Goal: Information Seeking & Learning: Learn about a topic

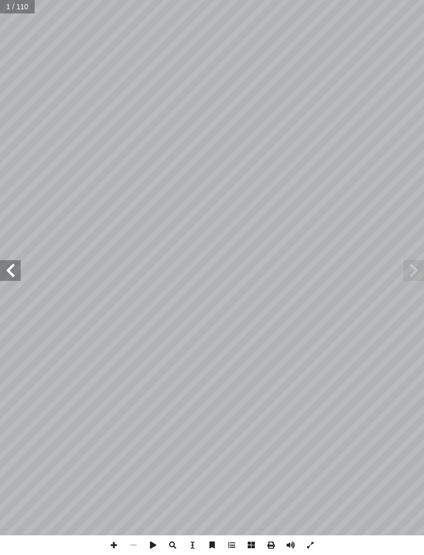
click at [411, 273] on span at bounding box center [413, 270] width 21 height 21
click at [408, 270] on span at bounding box center [413, 270] width 21 height 21
click at [410, 269] on span at bounding box center [413, 270] width 21 height 21
click at [8, 268] on span at bounding box center [10, 270] width 21 height 21
click at [14, 272] on span at bounding box center [10, 270] width 21 height 21
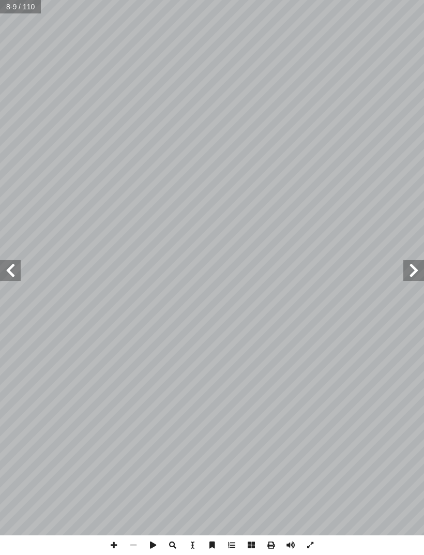
click at [8, 260] on span at bounding box center [10, 270] width 21 height 21
click at [10, 271] on span at bounding box center [10, 270] width 21 height 21
click at [8, 265] on span at bounding box center [10, 270] width 21 height 21
click at [2, 262] on span at bounding box center [10, 270] width 21 height 21
click at [13, 261] on span at bounding box center [10, 270] width 21 height 21
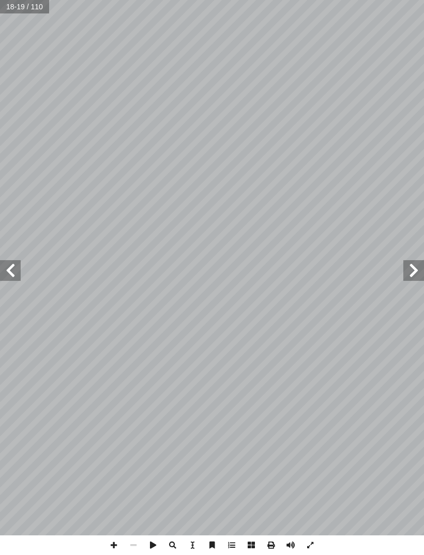
click at [9, 260] on span at bounding box center [10, 270] width 21 height 21
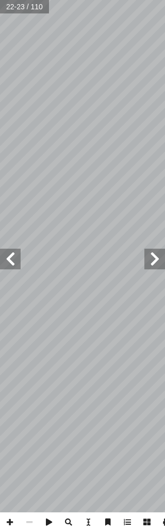
click at [18, 252] on span at bounding box center [10, 259] width 21 height 21
click at [14, 251] on span at bounding box center [10, 259] width 21 height 21
click at [14, 256] on span at bounding box center [10, 259] width 21 height 21
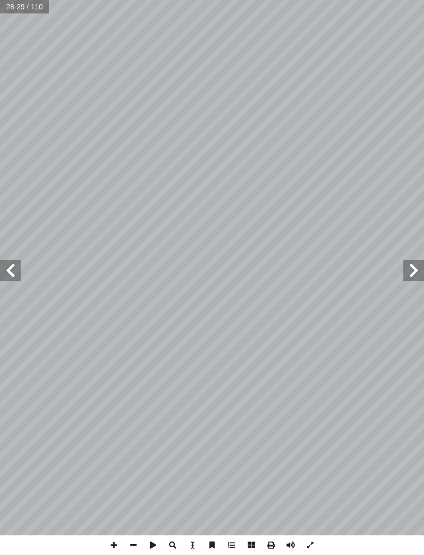
click at [6, 266] on span at bounding box center [10, 270] width 21 height 21
click at [403, 263] on span at bounding box center [413, 270] width 21 height 21
click at [7, 273] on span at bounding box center [10, 270] width 21 height 21
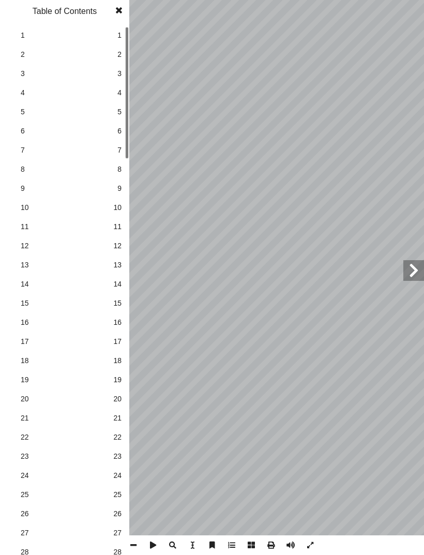
click at [116, 20] on span at bounding box center [119, 10] width 19 height 21
